Goal: Find specific page/section: Find specific page/section

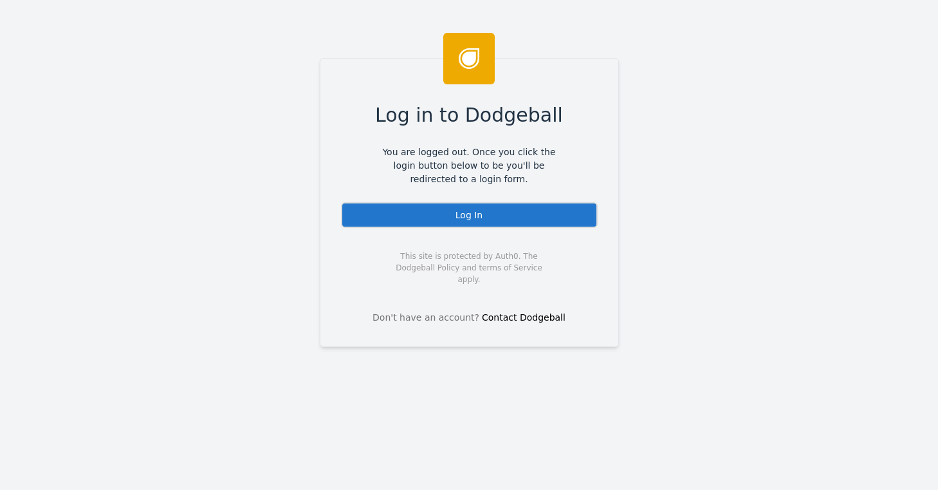
click at [416, 217] on div "Log In" at bounding box center [469, 215] width 257 height 26
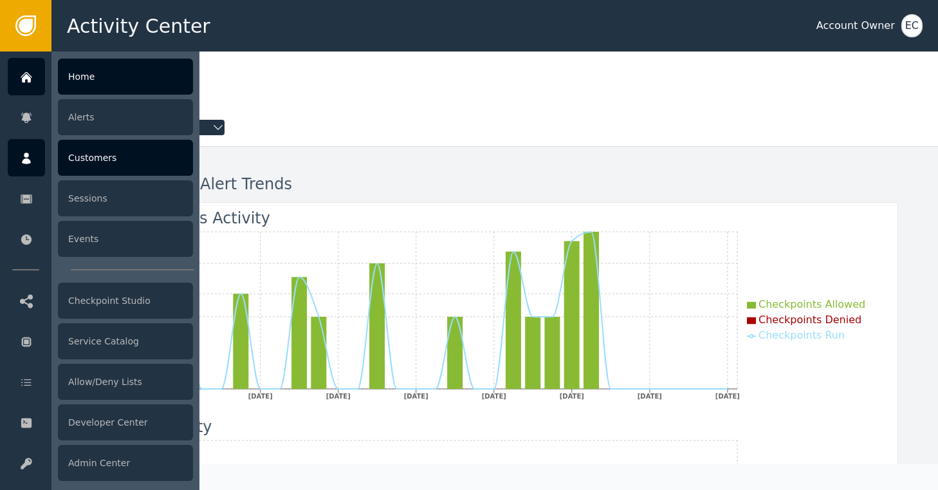
click at [79, 156] on div "Customers" at bounding box center [125, 158] width 135 height 36
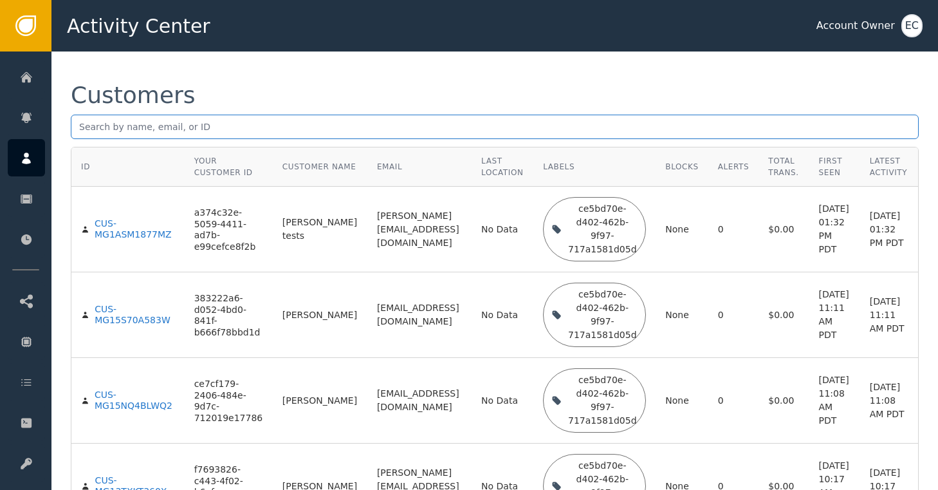
click at [248, 129] on input "text" at bounding box center [495, 127] width 848 height 24
paste input "[PERSON_NAME]"
type input "[PERSON_NAME]"
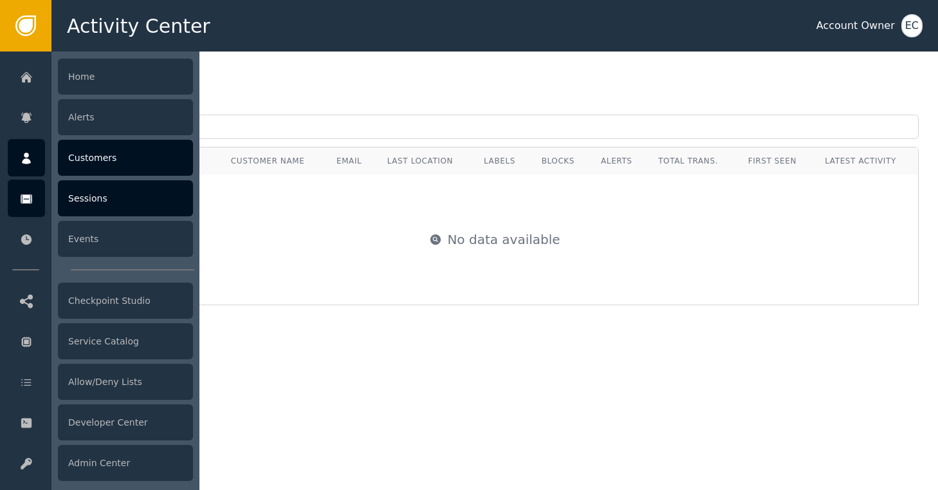
click at [73, 205] on div "Sessions" at bounding box center [125, 198] width 135 height 36
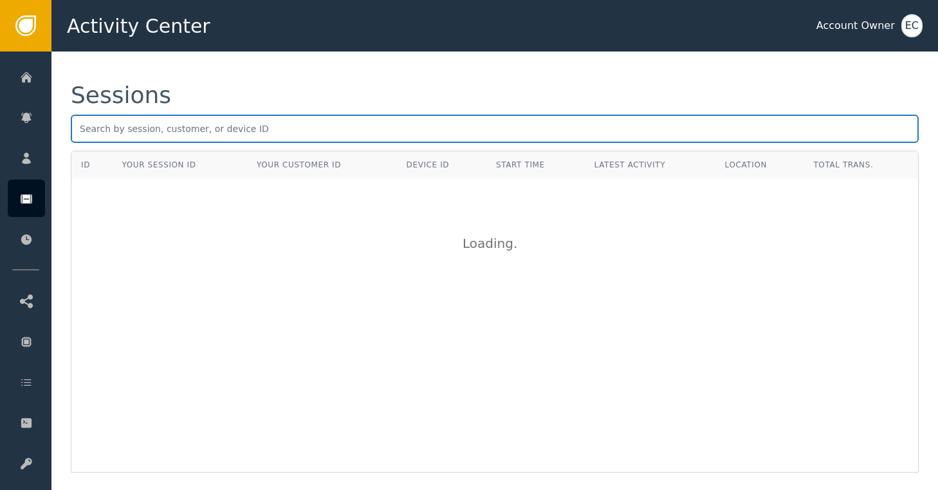
click at [251, 131] on input "text" at bounding box center [495, 129] width 848 height 28
paste input "[PERSON_NAME]"
type input "[PERSON_NAME]"
